Goal: Information Seeking & Learning: Learn about a topic

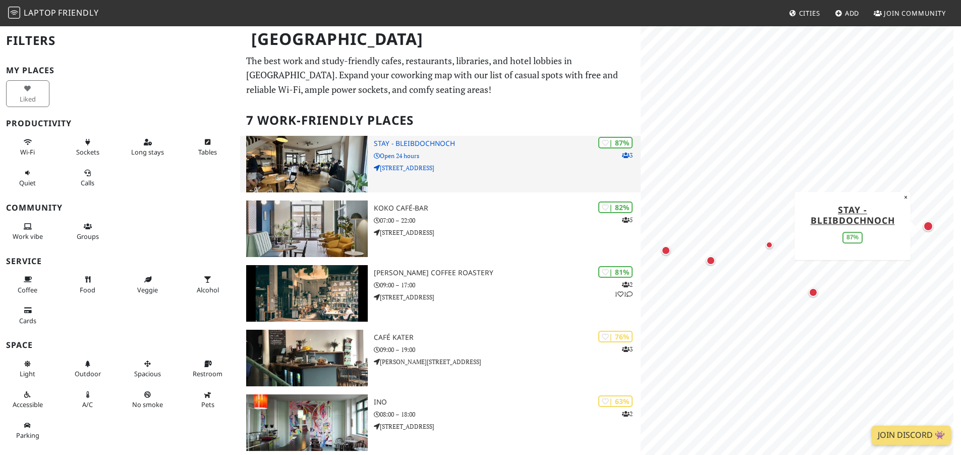
click at [319, 149] on img at bounding box center [307, 164] width 122 height 57
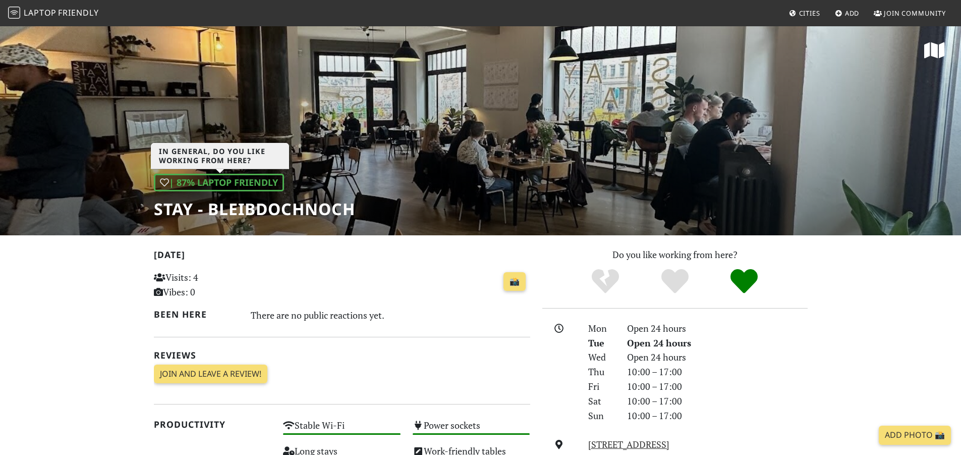
scroll to position [202, 0]
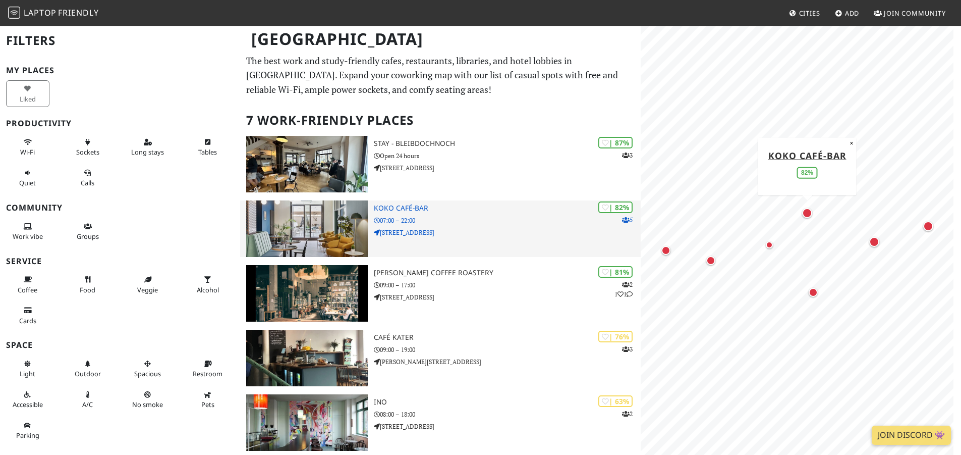
click at [342, 230] on img at bounding box center [307, 228] width 122 height 57
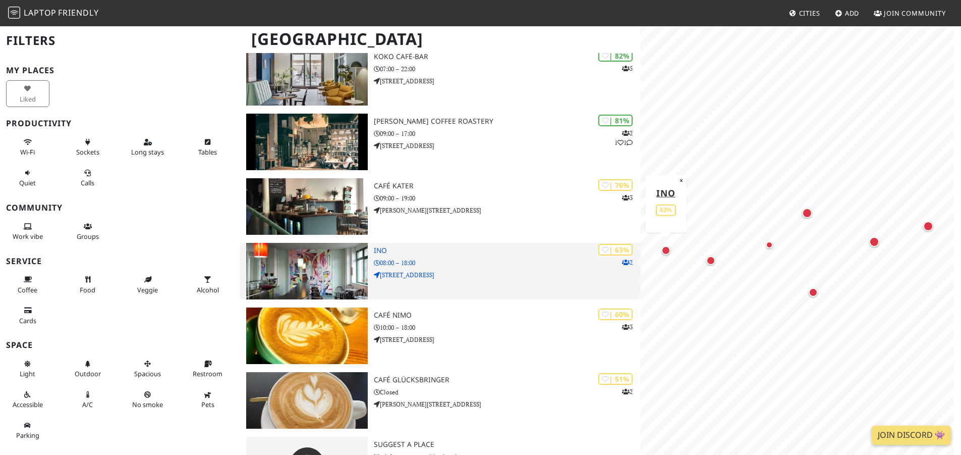
scroll to position [198, 0]
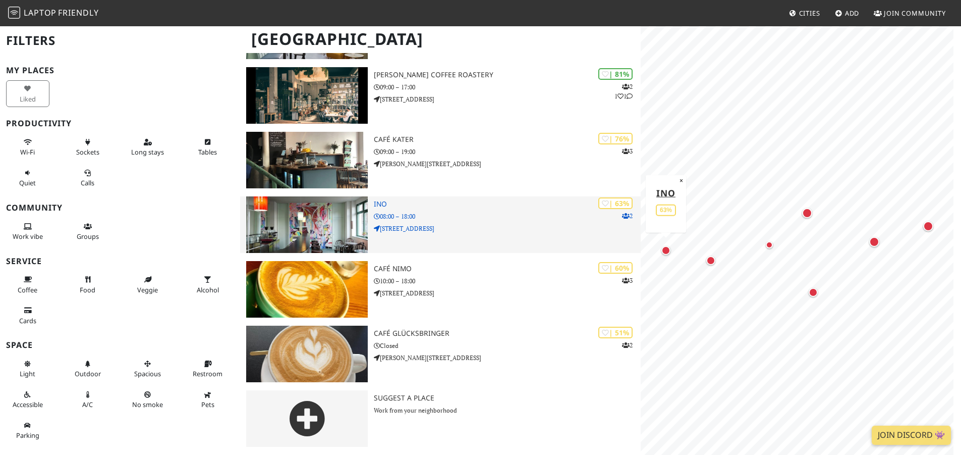
click at [321, 227] on img at bounding box center [307, 224] width 122 height 57
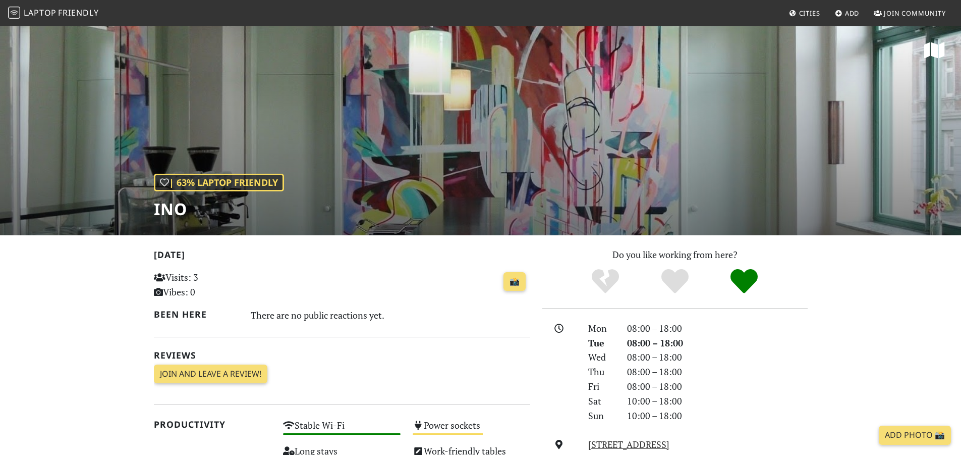
click at [311, 144] on div "| 63% Laptop Friendly INO" at bounding box center [480, 130] width 961 height 210
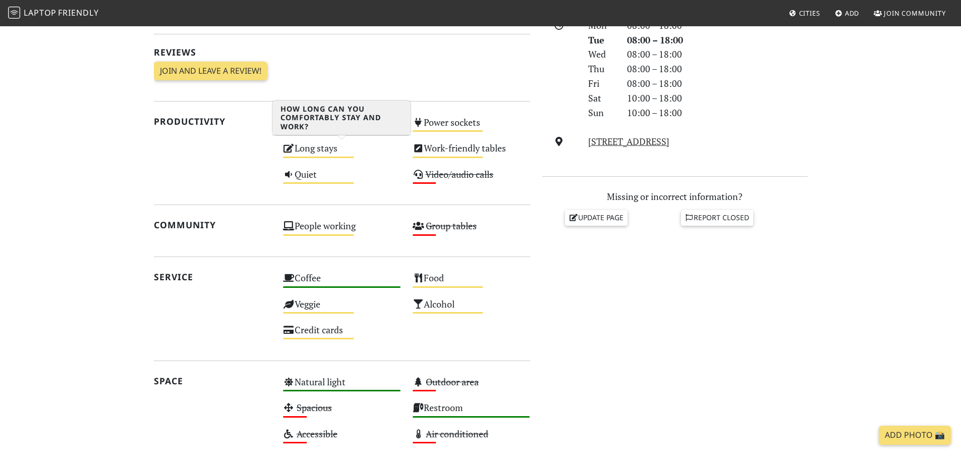
scroll to position [498, 0]
